Goal: Transaction & Acquisition: Obtain resource

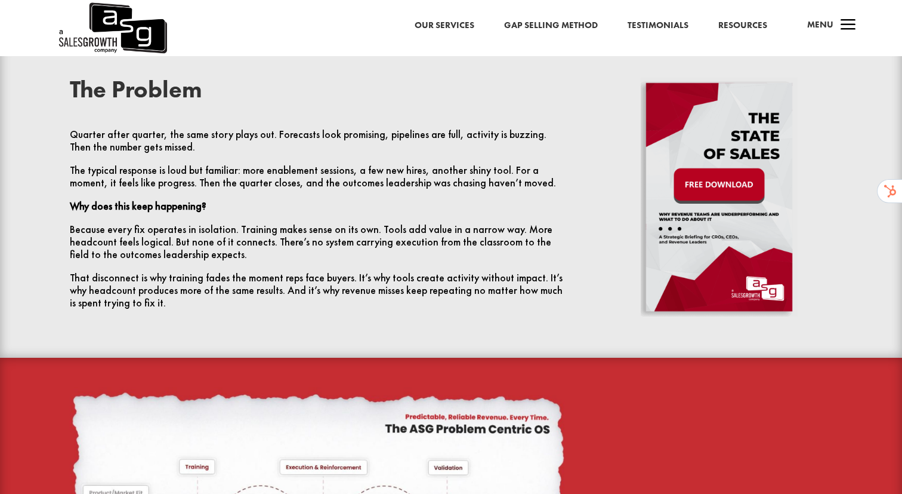
scroll to position [482, 0]
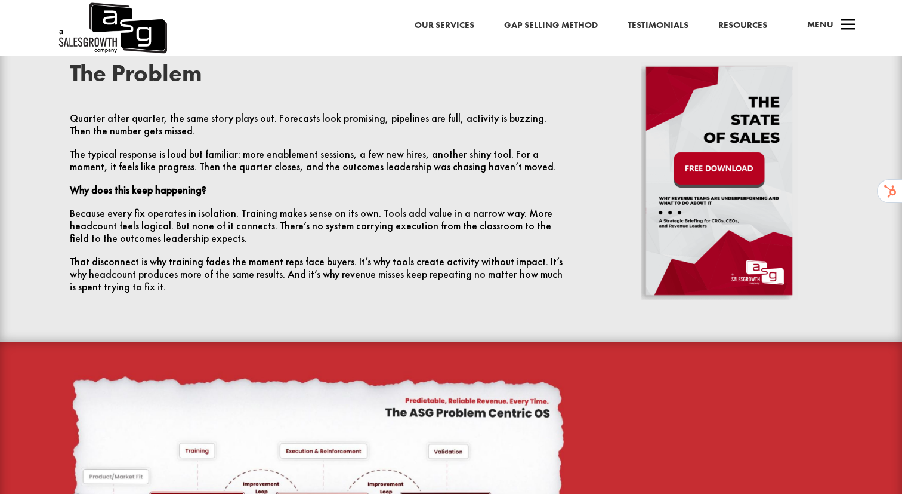
click at [735, 162] on img at bounding box center [719, 180] width 157 height 239
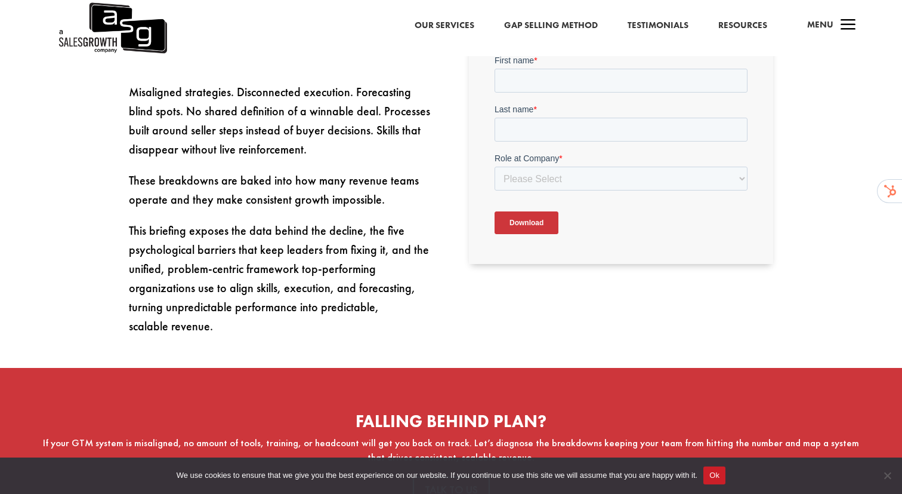
scroll to position [419, 0]
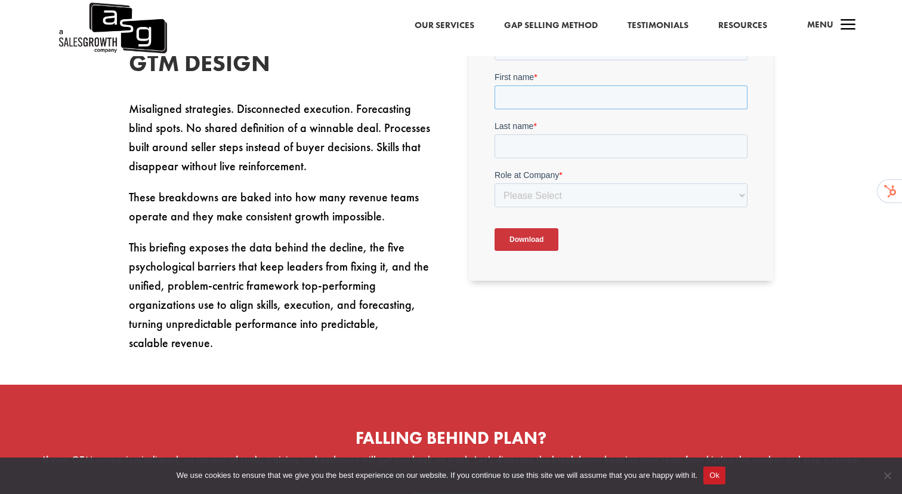
click at [554, 104] on input "First name *" at bounding box center [620, 97] width 253 height 24
type input "[PERSON_NAME]"
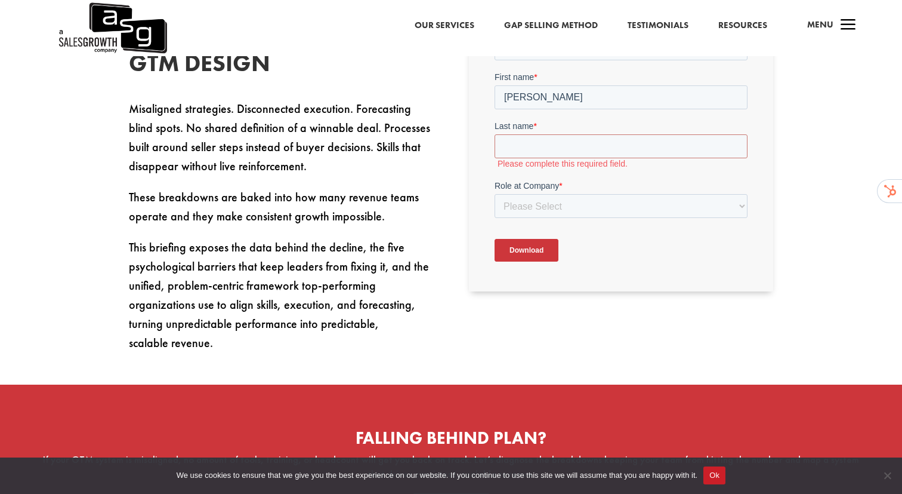
click at [522, 172] on form "Email to Send eBook * First name * [PERSON_NAME] Last name * Please complete th…" at bounding box center [620, 146] width 253 height 249
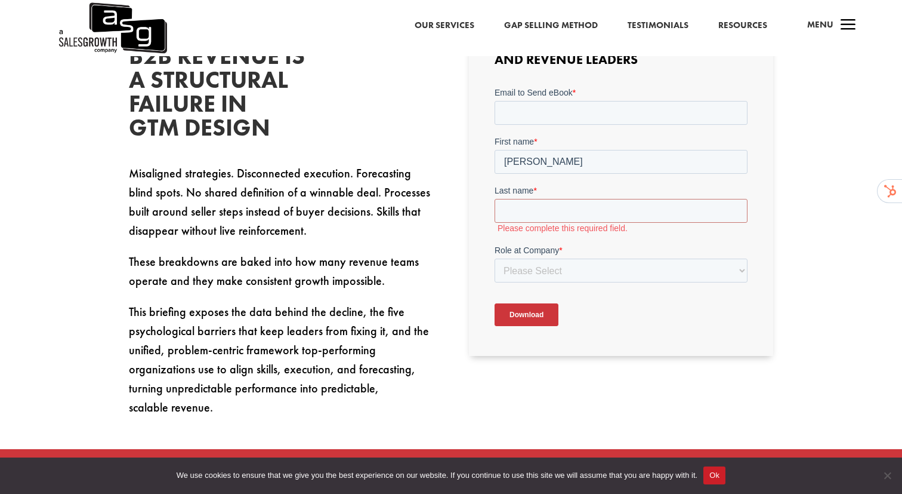
scroll to position [344, 0]
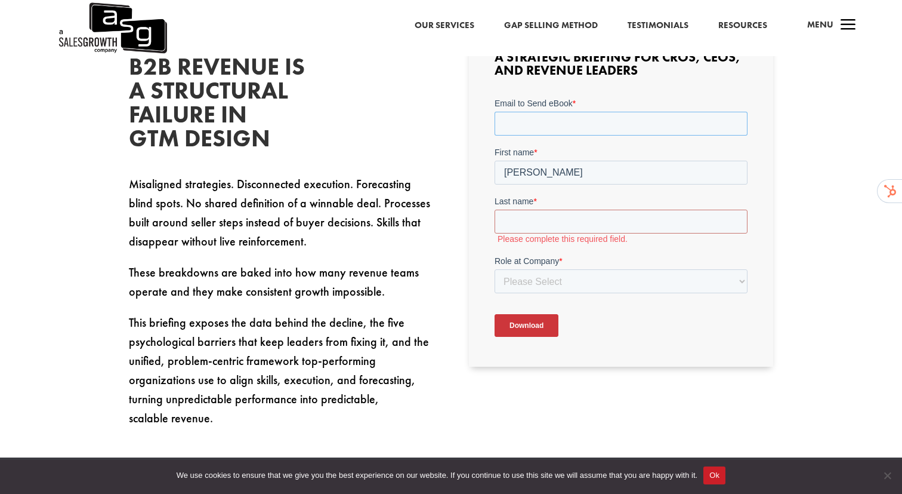
click at [548, 122] on input "Email to Send eBook *" at bounding box center [620, 124] width 253 height 24
type input "[EMAIL_ADDRESS][DOMAIN_NAME]"
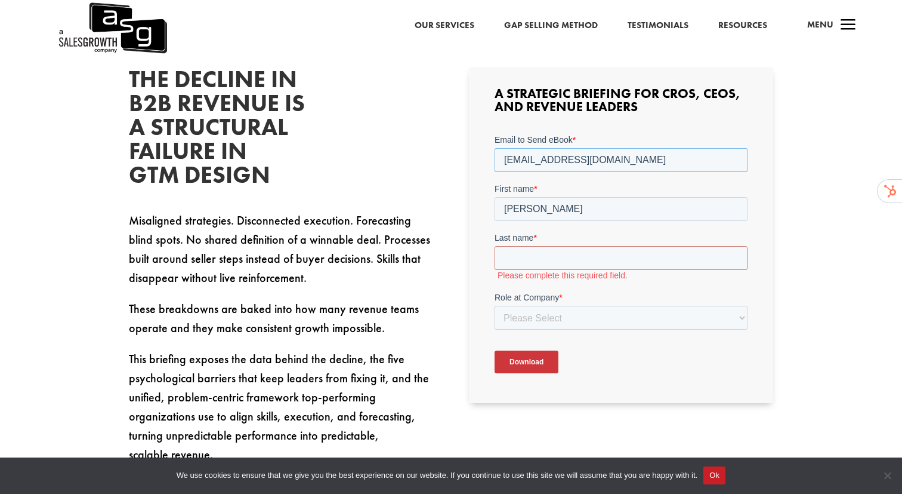
scroll to position [319, 0]
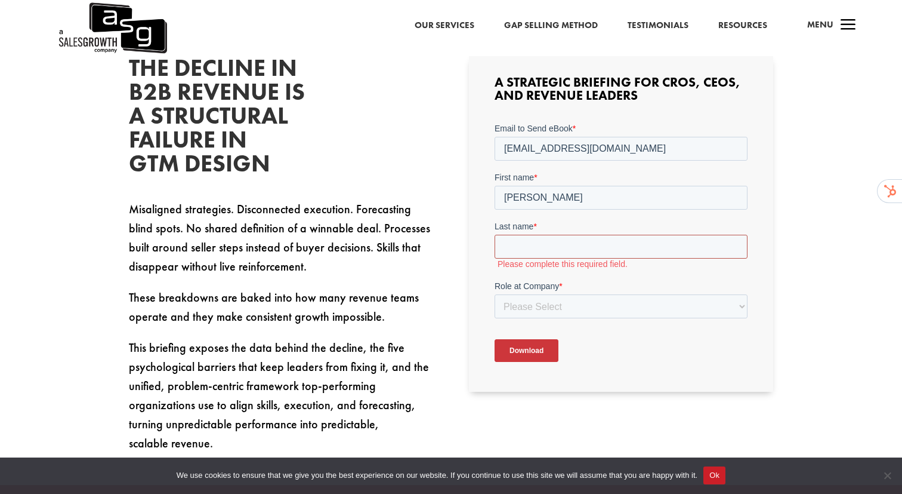
click at [576, 243] on input "Last name *" at bounding box center [620, 247] width 253 height 24
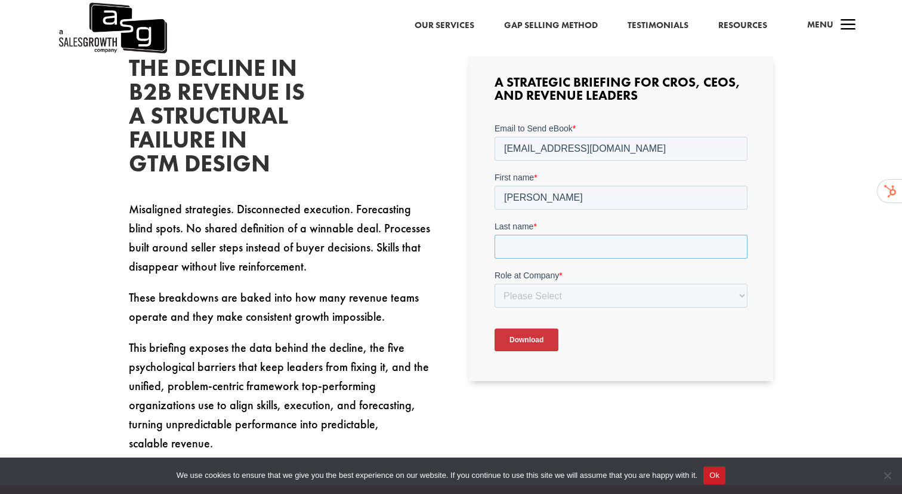
type input "[PERSON_NAME]"
click at [563, 295] on select "Please Select C-Level (CRO, CSO, etc) Senior Leadership (VP of Sales, VP of Ena…" at bounding box center [620, 295] width 253 height 24
select select "Director/Manager (Sales Director, Regional Sales Manager, etc)"
click at [494, 283] on select "Please Select C-Level (CRO, CSO, etc) Senior Leadership (VP of Sales, VP of Ena…" at bounding box center [620, 295] width 253 height 24
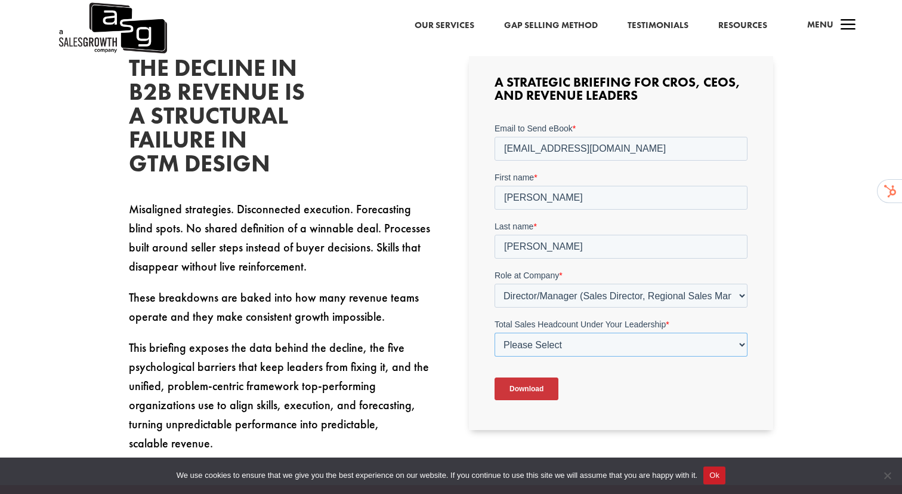
click at [589, 349] on select "Please Select Just Me 1-9 [PHONE_NUMBER] [PHONE_NUMBER]+" at bounding box center [620, 344] width 253 height 24
click at [494, 332] on select "Please Select Just Me 1-9 [PHONE_NUMBER] [PHONE_NUMBER]+" at bounding box center [620, 344] width 253 height 24
click at [594, 348] on select "Please Select Just Me 1-9 [PHONE_NUMBER] [PHONE_NUMBER]+" at bounding box center [620, 344] width 253 height 24
select select "1-9"
click at [494, 332] on select "Please Select Just Me 1-9 [PHONE_NUMBER] [PHONE_NUMBER]+" at bounding box center [620, 344] width 253 height 24
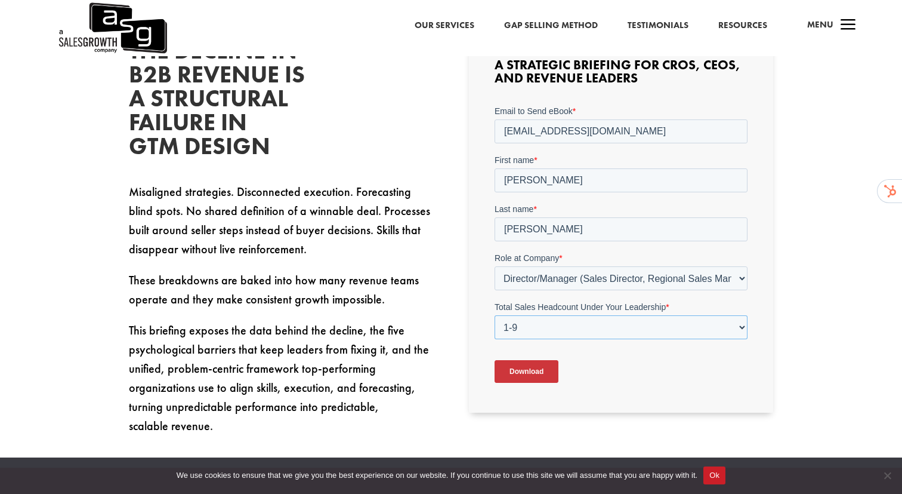
scroll to position [329, 0]
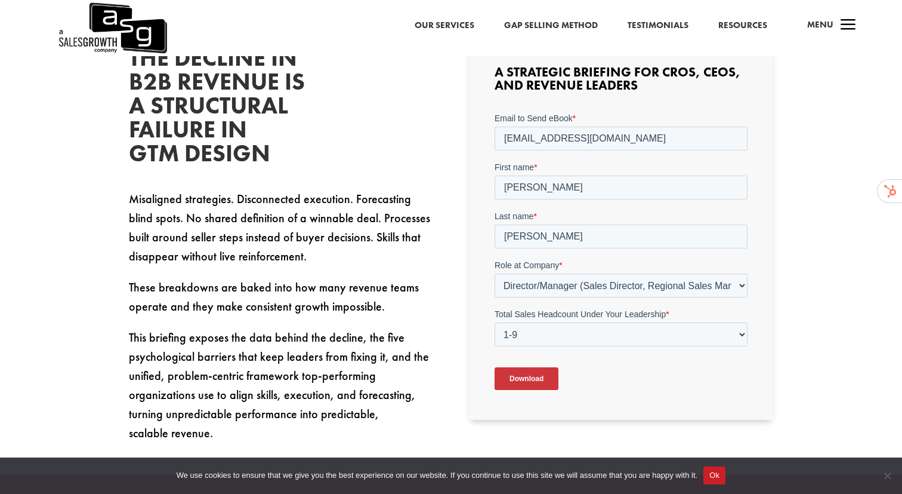
click at [532, 382] on input "Download" at bounding box center [526, 378] width 64 height 23
